Goal: Task Accomplishment & Management: Use online tool/utility

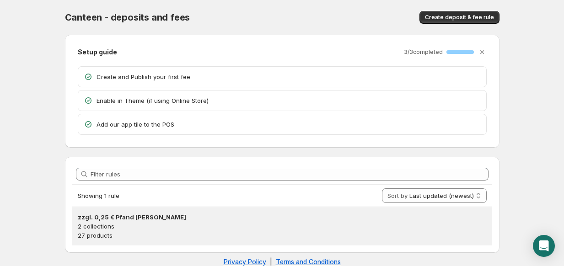
click at [136, 214] on h3 "zzgl. 0,25 € Pfand [PERSON_NAME]" at bounding box center [282, 217] width 409 height 9
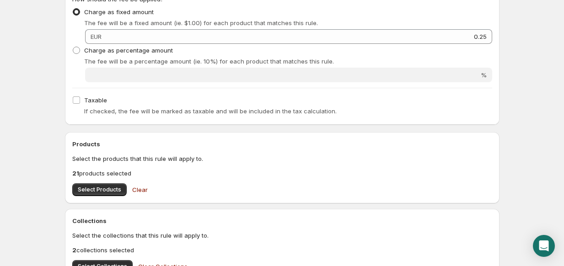
scroll to position [275, 0]
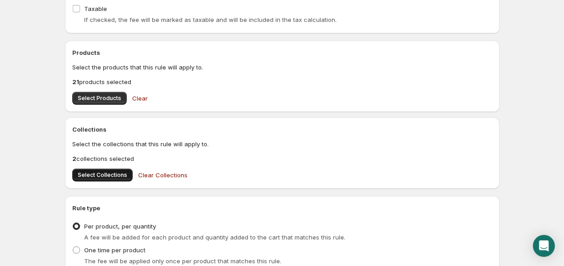
click at [109, 178] on span "Select Collections" at bounding box center [102, 175] width 49 height 7
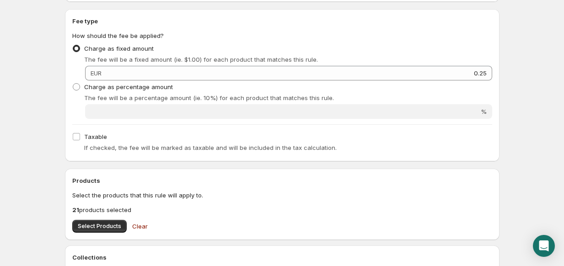
scroll to position [0, 0]
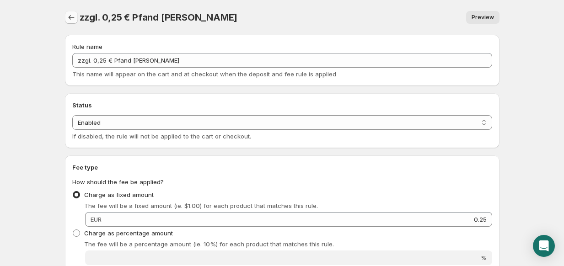
click at [76, 16] on button "Settings" at bounding box center [71, 17] width 13 height 13
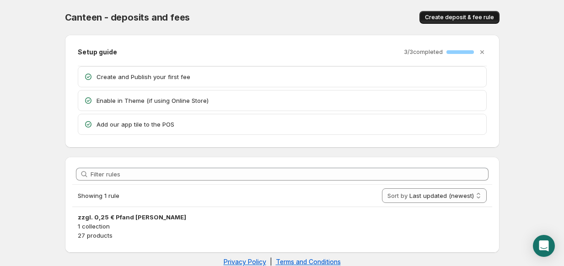
click at [440, 14] on span "Create deposit & fee rule" at bounding box center [459, 17] width 69 height 7
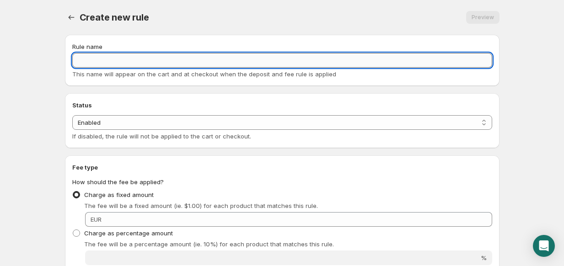
click at [100, 61] on input "Rule name" at bounding box center [282, 60] width 420 height 15
paste input "zzgl. 0,25 € Pfand [PERSON_NAME]"
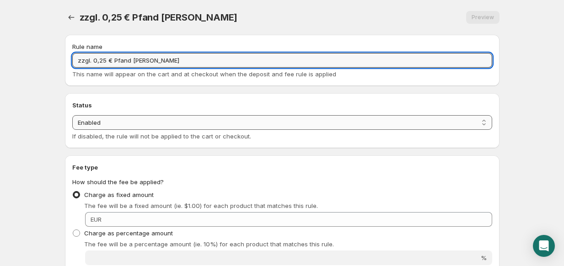
type input "zzgl. 0,25 € Pfand [PERSON_NAME]"
click at [102, 126] on select "Enabled Disabled" at bounding box center [282, 122] width 420 height 15
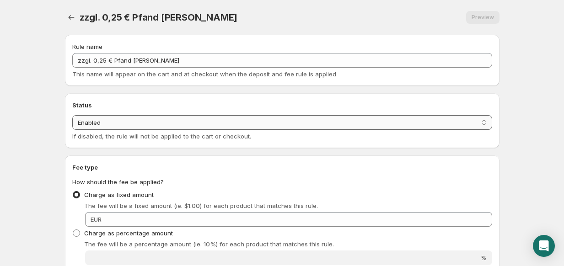
click at [72, 115] on select "Enabled Disabled" at bounding box center [282, 122] width 420 height 15
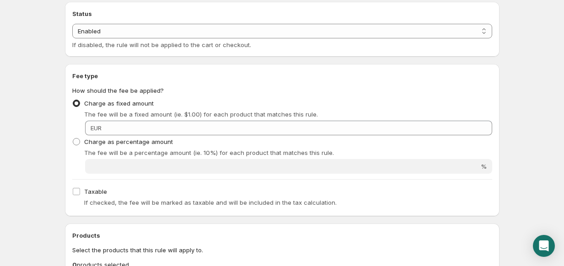
click at [102, 132] on div "EUR" at bounding box center [96, 128] width 11 height 9
click at [102, 131] on span "EUR" at bounding box center [96, 128] width 11 height 7
click at [104, 128] on div "EUR" at bounding box center [288, 128] width 407 height 15
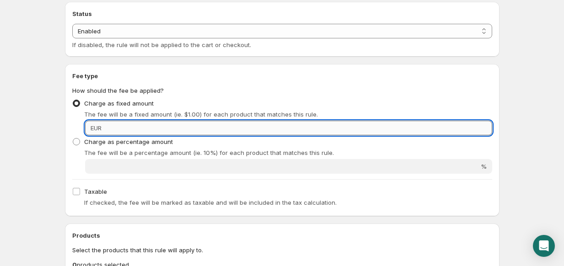
click at [122, 128] on input "Fixed amount" at bounding box center [298, 128] width 388 height 15
click at [122, 124] on input "3" at bounding box center [298, 128] width 388 height 15
click at [120, 124] on input "3" at bounding box center [298, 128] width 388 height 15
click at [485, 124] on input "3" at bounding box center [298, 128] width 388 height 15
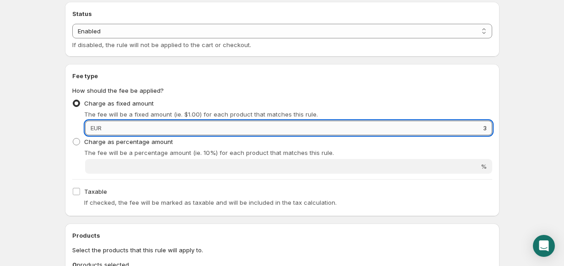
click at [487, 125] on input "3" at bounding box center [298, 128] width 388 height 15
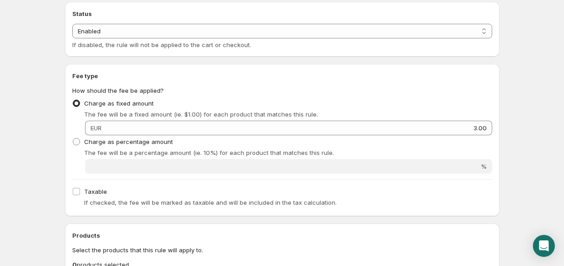
click at [379, 75] on h2 "Fee type" at bounding box center [282, 75] width 420 height 9
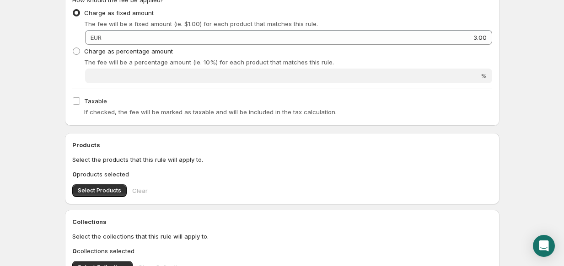
scroll to position [183, 0]
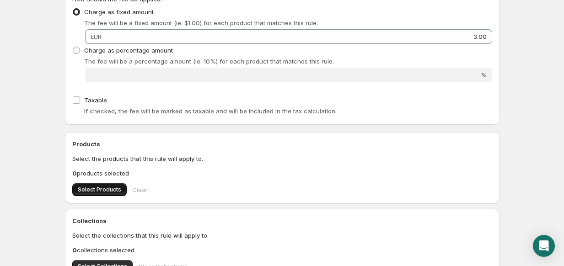
click at [115, 193] on span "Select Products" at bounding box center [99, 189] width 43 height 7
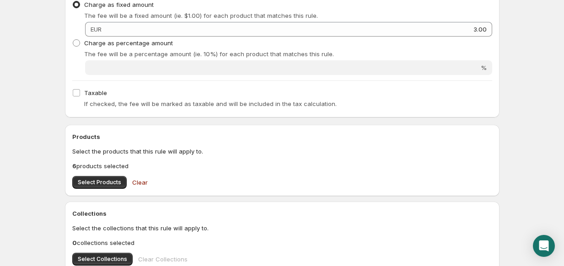
scroll to position [325, 0]
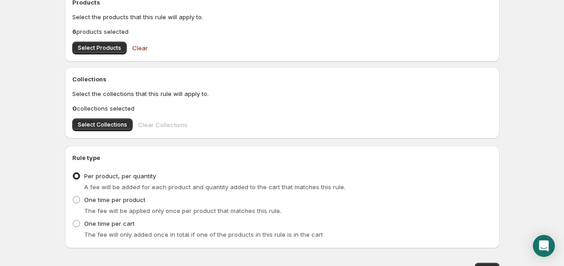
type input "3"
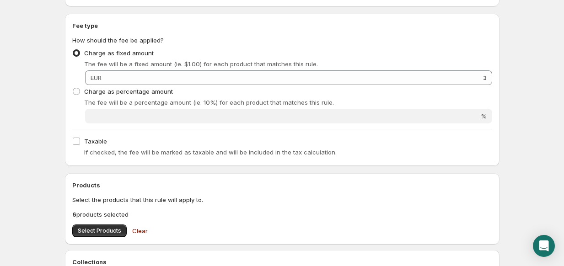
scroll to position [0, 0]
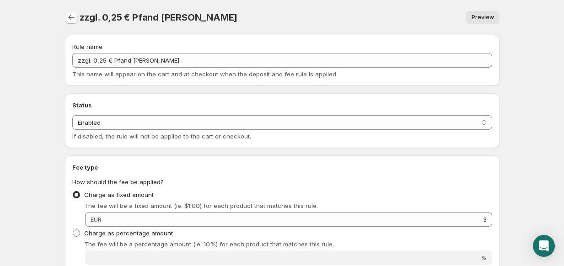
click at [71, 18] on icon "Settings" at bounding box center [71, 17] width 9 height 9
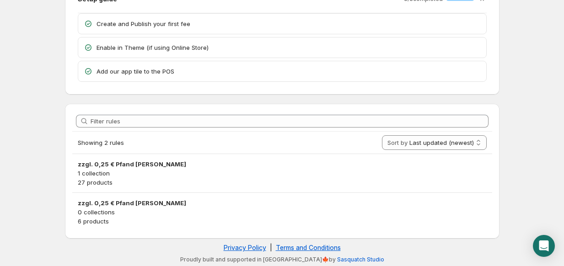
scroll to position [54, 0]
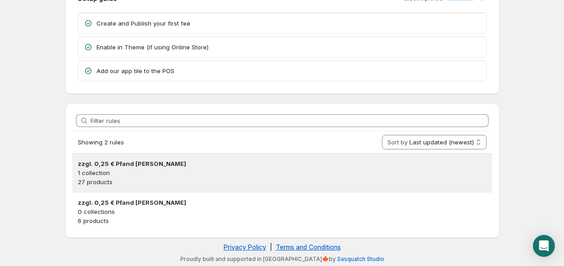
click at [105, 175] on p "1 collection" at bounding box center [282, 172] width 409 height 9
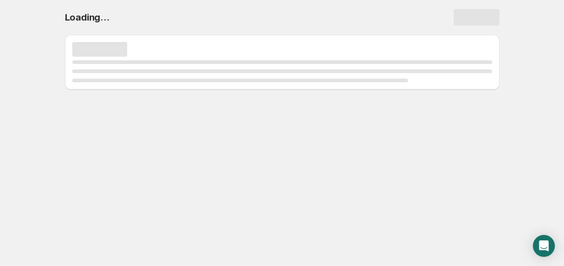
scroll to position [0, 0]
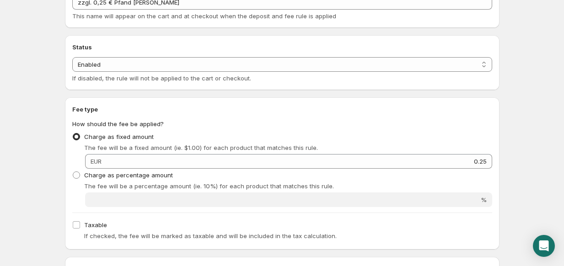
scroll to position [183, 0]
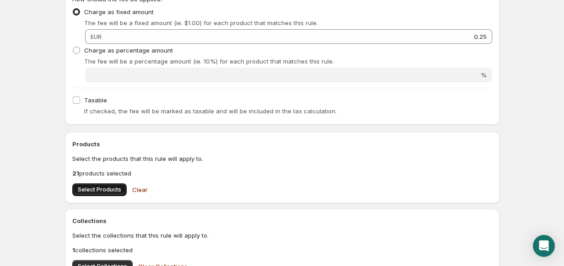
click at [97, 192] on span "Select Products" at bounding box center [99, 189] width 43 height 7
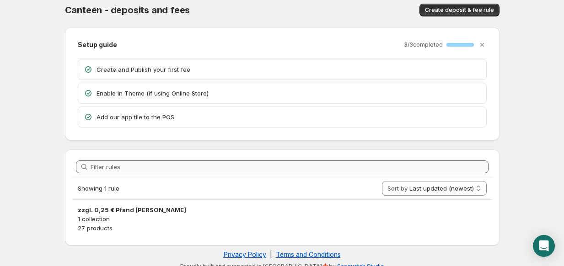
scroll to position [15, 0]
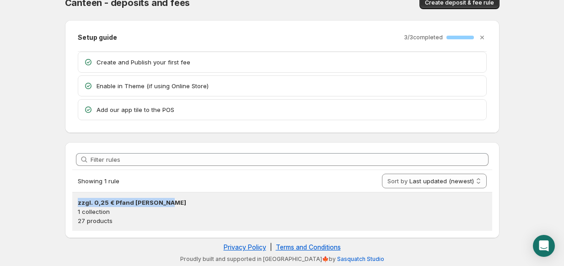
drag, startPoint x: 161, startPoint y: 198, endPoint x: 77, endPoint y: 205, distance: 84.5
click at [77, 205] on div "zzgl. 0,25 € Pfand je Flasche 1 collection 27 products" at bounding box center [282, 212] width 420 height 38
copy h3 "zzgl. 0,25 € Pfand [PERSON_NAME]"
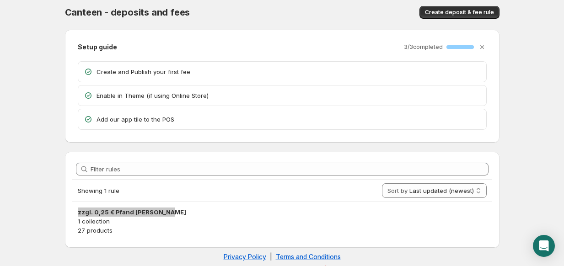
scroll to position [0, 0]
